Goal: Check status: Check status

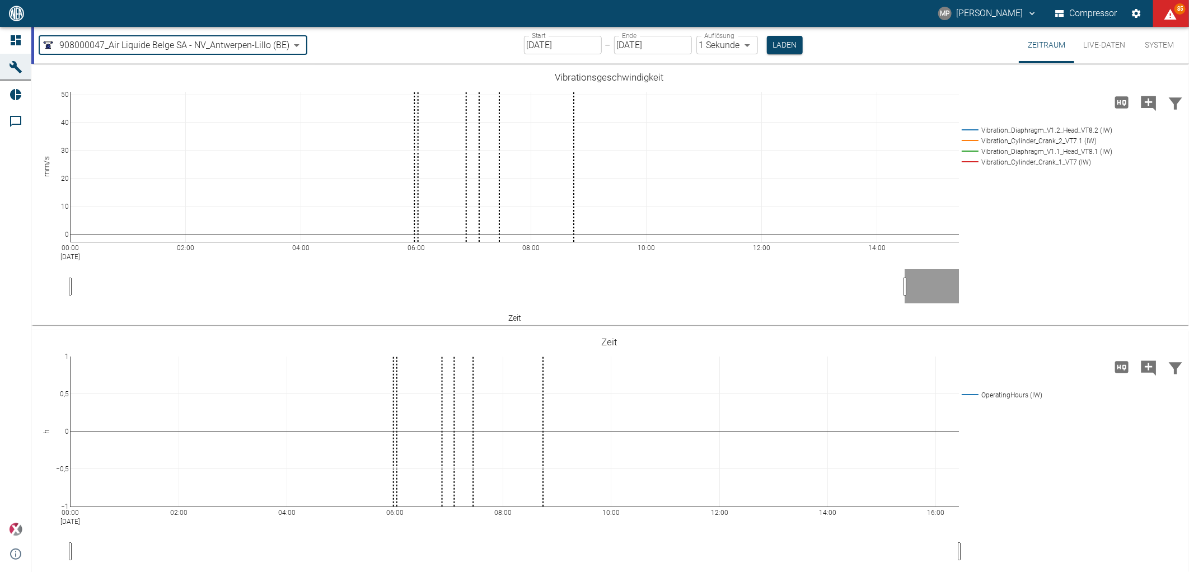
click at [298, 44] on body "MP [PERSON_NAME] Compressor 85 Dashboard Maschinen Reports Kommentare powered b…" at bounding box center [594, 286] width 1189 height 572
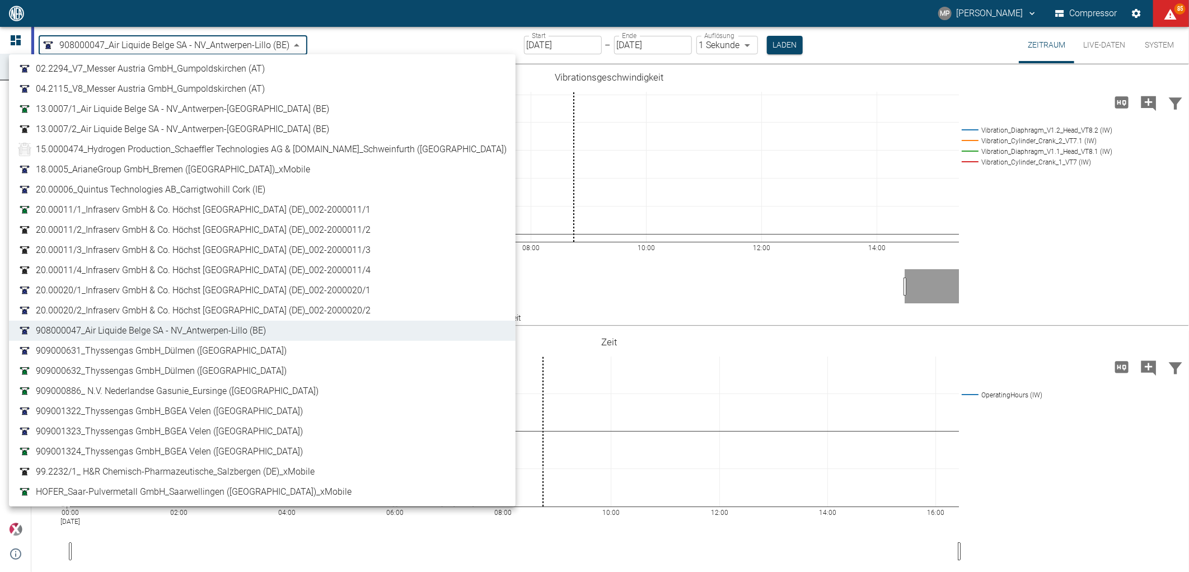
click at [152, 115] on span "13.0007/1_Air Liquide Belge SA - NV_Antwerpen-[GEOGRAPHIC_DATA] (BE)" at bounding box center [182, 108] width 293 height 13
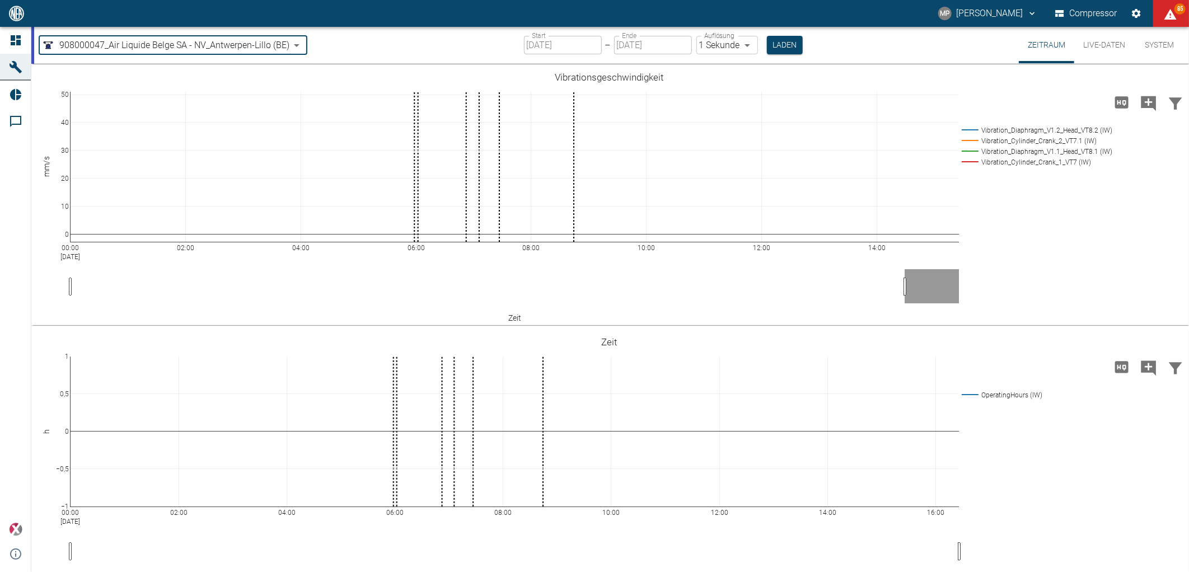
type input "7660faed-fd66-4731-a2e8-44c12e65351a"
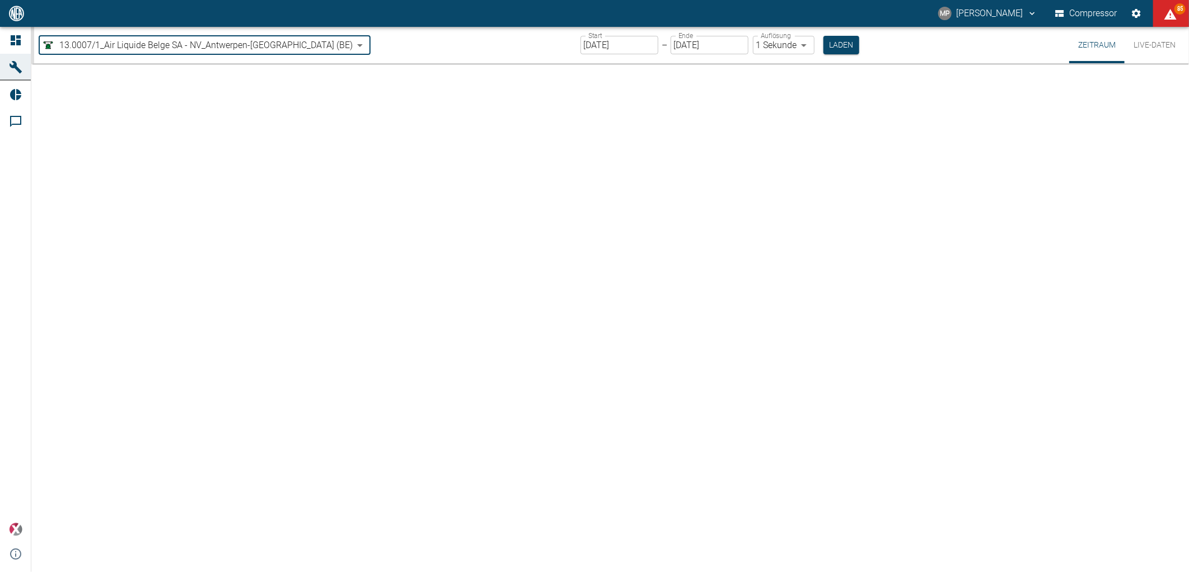
type input "[DATE]"
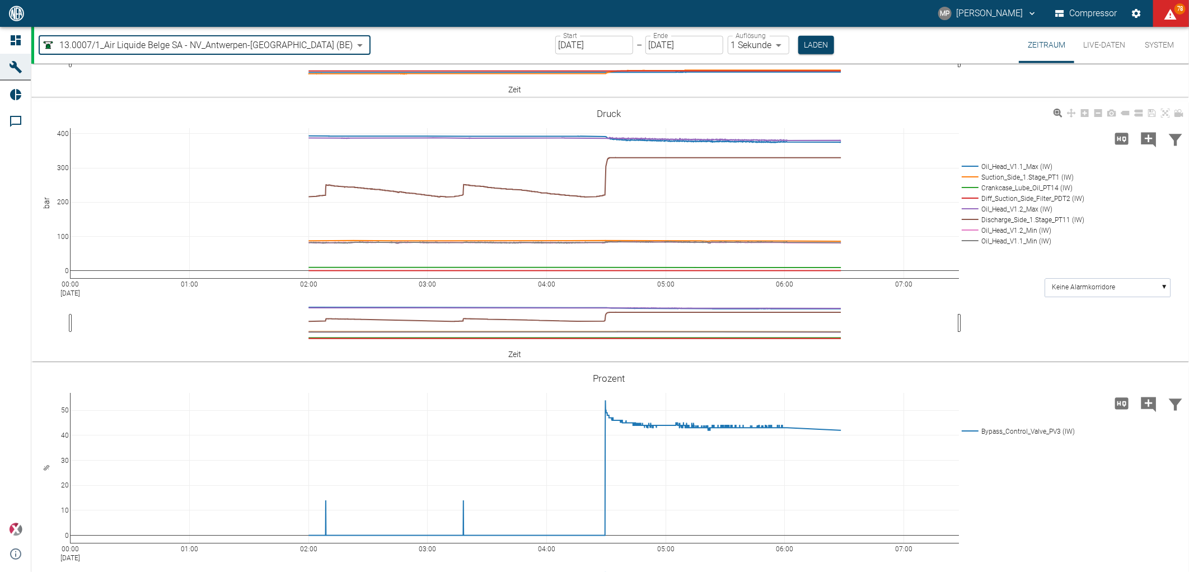
scroll to position [365, 0]
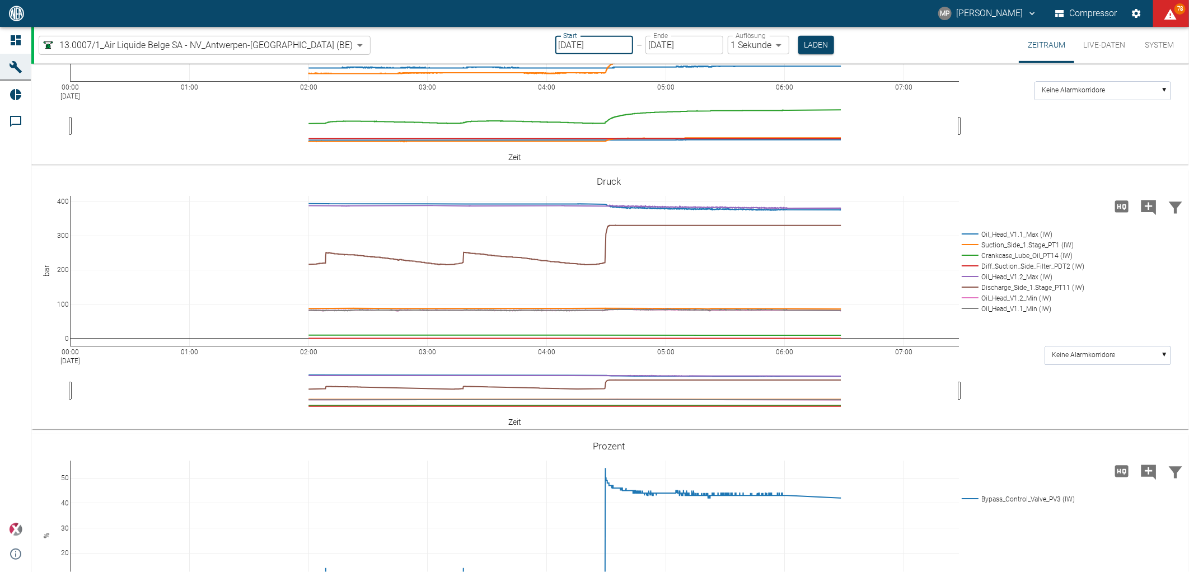
click at [555, 48] on input "[DATE]" at bounding box center [594, 45] width 78 height 18
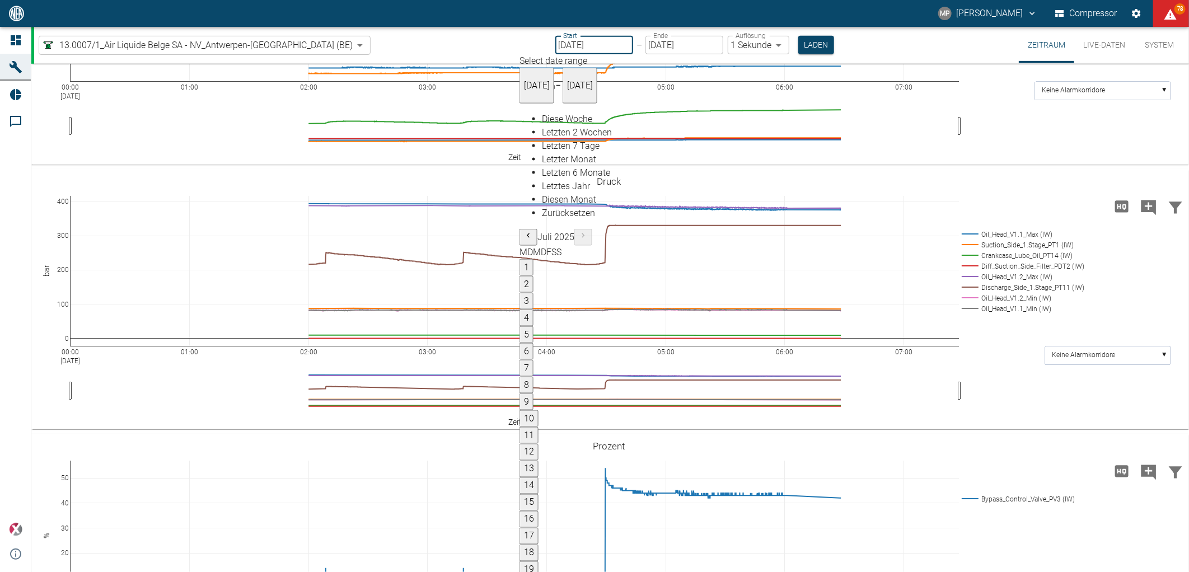
type input "[DATE]"
type input "2min"
click at [798, 44] on button "Laden" at bounding box center [816, 45] width 36 height 18
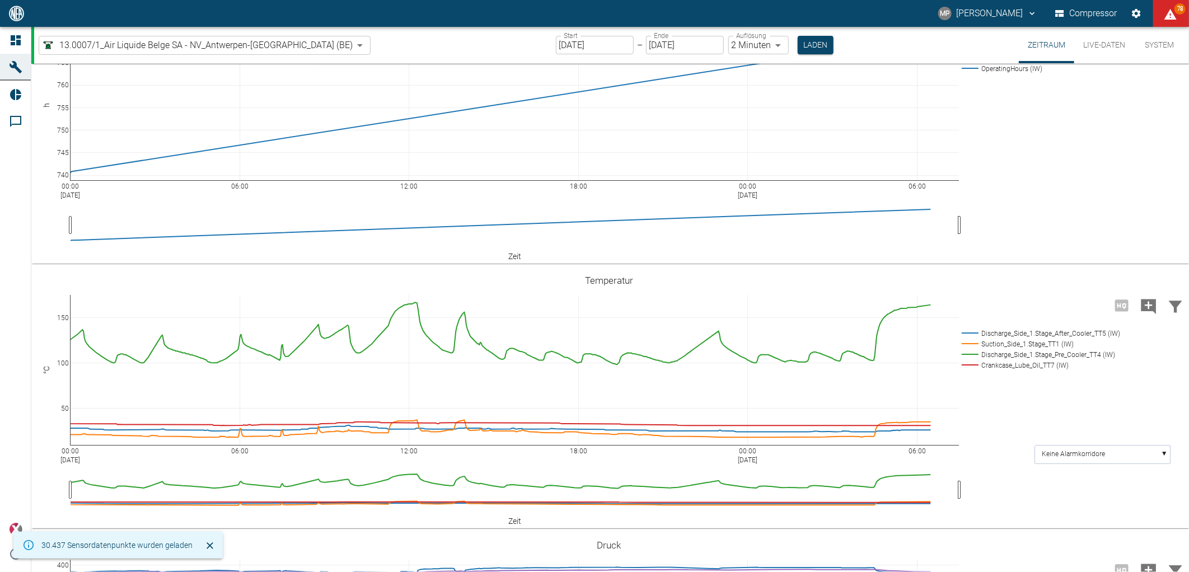
scroll to position [312, 0]
